Goal: Task Accomplishment & Management: Use online tool/utility

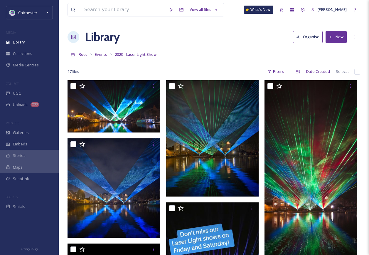
scroll to position [624, 0]
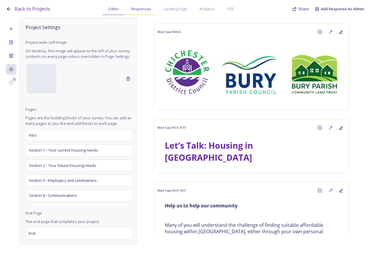
click at [136, 14] on div "Responses" at bounding box center [141, 9] width 33 height 12
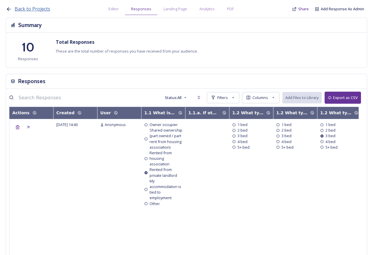
click at [41, 9] on span "Back to Projects" at bounding box center [33, 9] width 36 height 6
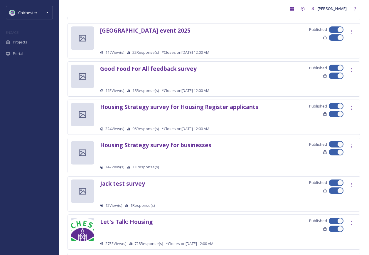
scroll to position [293, 0]
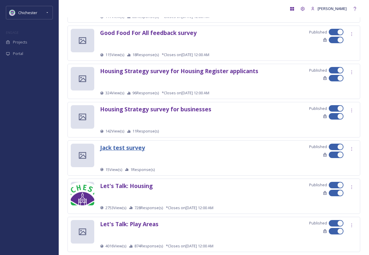
click at [143, 148] on strong "Jack test survey" at bounding box center [122, 147] width 45 height 8
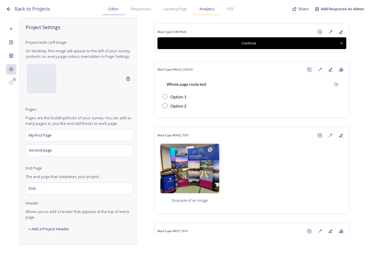
click at [200, 9] on span "Analytics" at bounding box center [207, 9] width 15 height 6
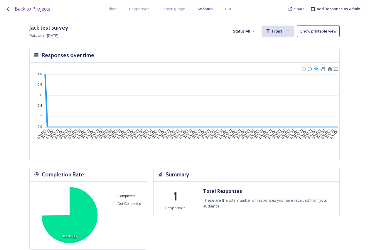
click at [283, 31] on span "Filters" at bounding box center [277, 31] width 11 height 6
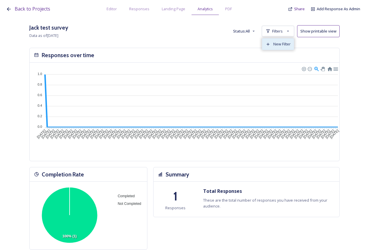
click at [276, 43] on div "New Filter" at bounding box center [278, 43] width 32 height 11
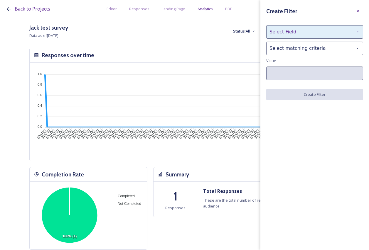
click at [297, 30] on div "Select Field" at bounding box center [314, 31] width 97 height 13
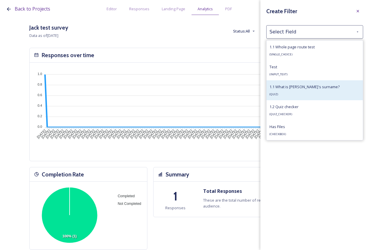
click at [304, 89] on span "1.1 What is [PERSON_NAME]'s surname?" at bounding box center [304, 86] width 70 height 5
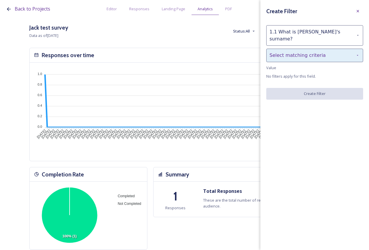
click at [300, 52] on div "Select matching criteria" at bounding box center [314, 55] width 97 height 13
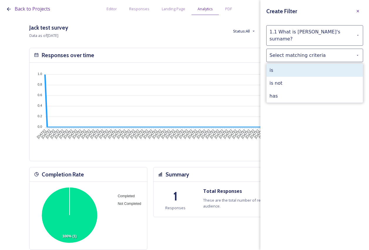
click at [298, 64] on div "is" at bounding box center [314, 70] width 96 height 13
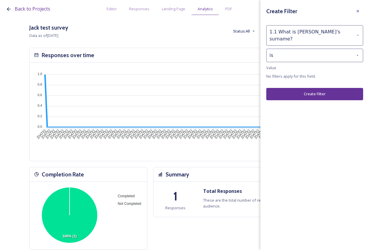
click at [298, 88] on button "Create Filter" at bounding box center [314, 94] width 97 height 12
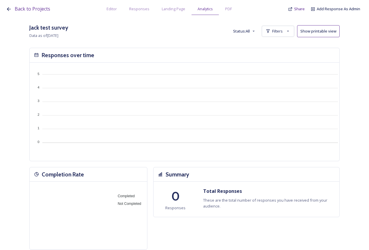
click at [37, 13] on div "Back to Projects Editor Responses Landing Page Analytics PDF Share Add Response…" at bounding box center [186, 7] width 360 height 15
click at [36, 9] on span "Back to Projects" at bounding box center [33, 9] width 36 height 6
